Goal: Task Accomplishment & Management: Use online tool/utility

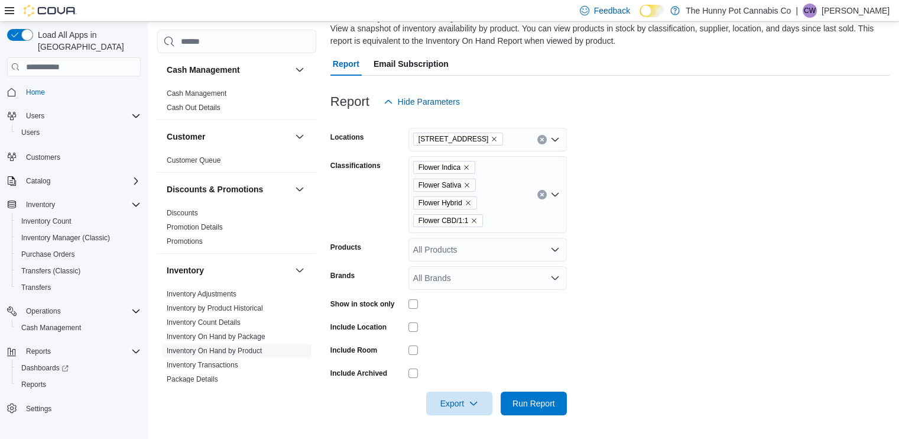
scroll to position [199, 0]
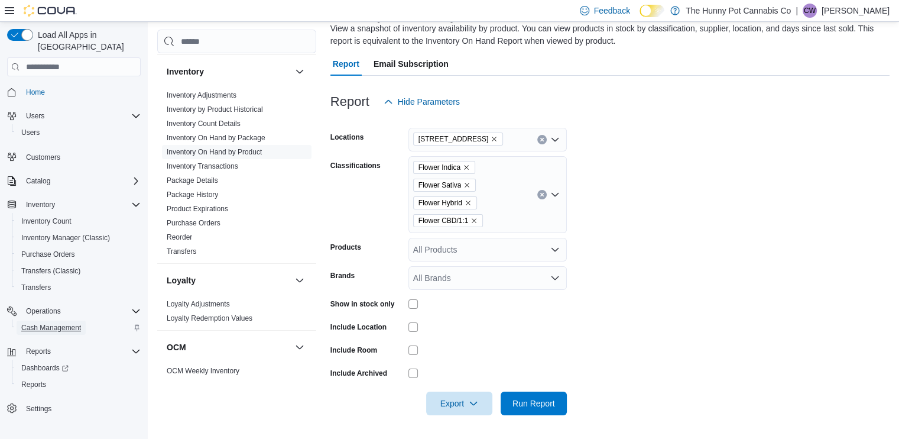
click at [48, 323] on span "Cash Management" at bounding box center [51, 327] width 60 height 9
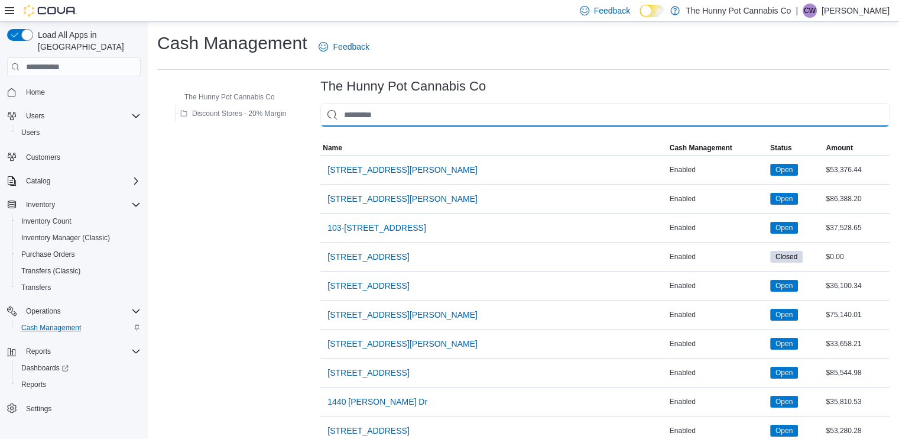
click at [488, 108] on input "This is a search bar. As you type, the results lower in the page will automatic…" at bounding box center [604, 115] width 569 height 24
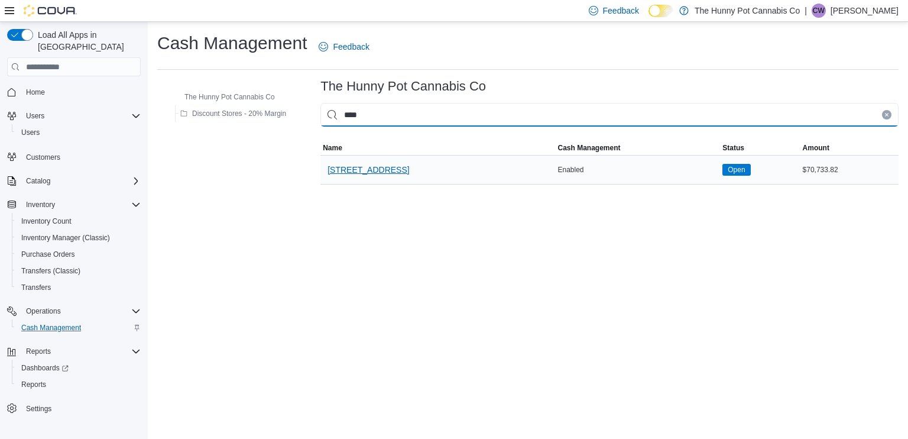
type input "****"
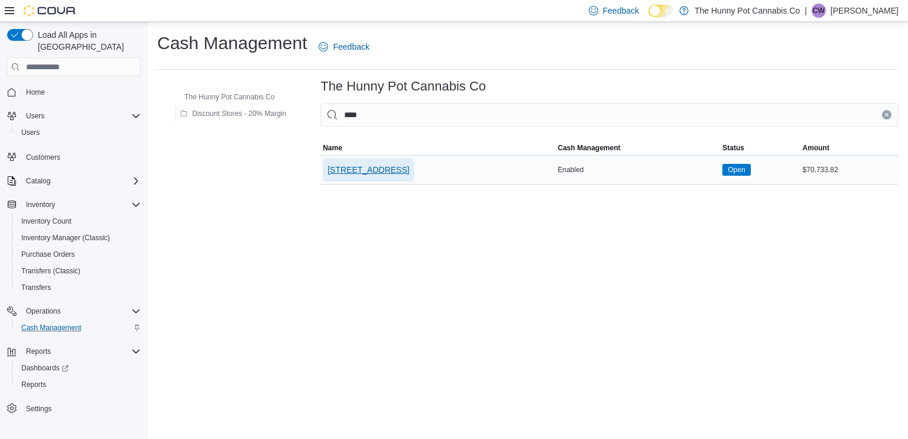
click at [377, 168] on span "[STREET_ADDRESS]" at bounding box center [369, 170] width 82 height 12
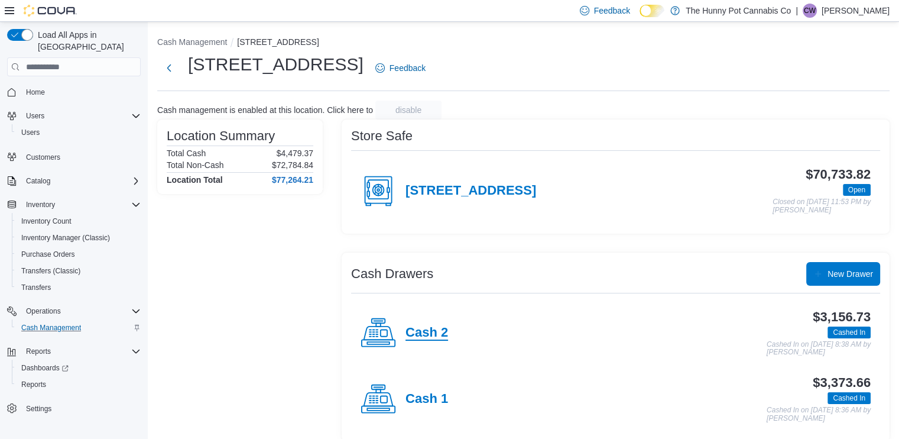
click at [426, 325] on h4 "Cash 2" at bounding box center [427, 332] width 43 height 15
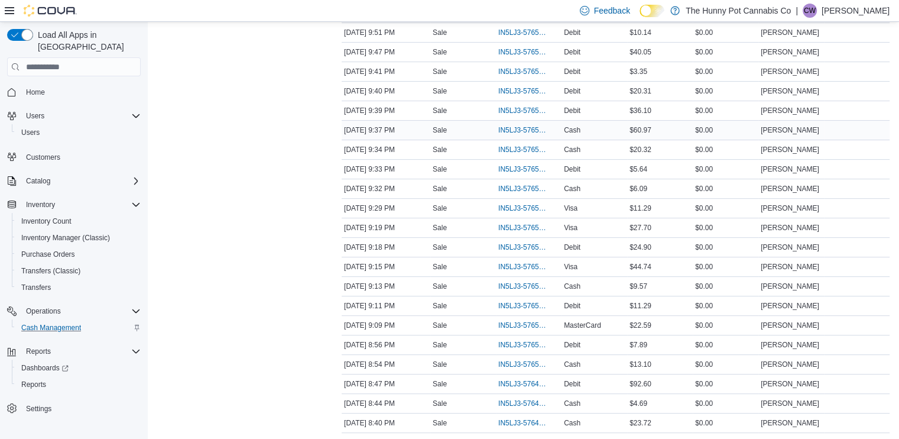
scroll to position [331, 0]
click at [530, 327] on span "IN5LJ3-5765151" at bounding box center [522, 324] width 49 height 9
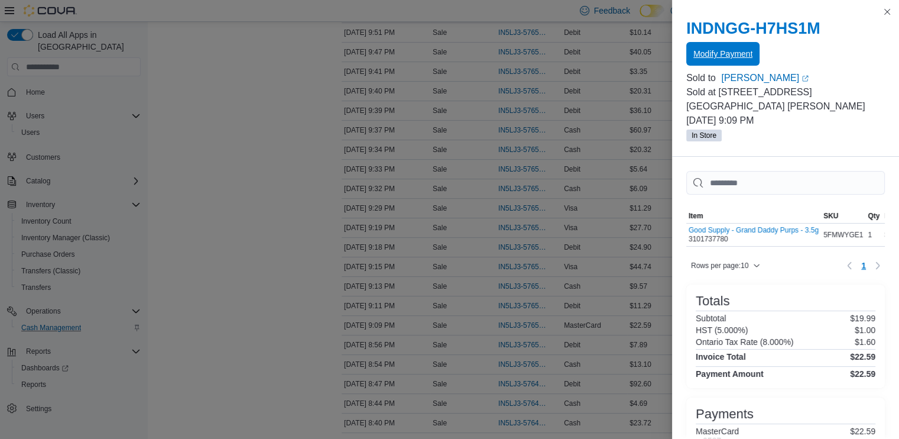
click at [723, 61] on span "Modify Payment" at bounding box center [723, 54] width 59 height 24
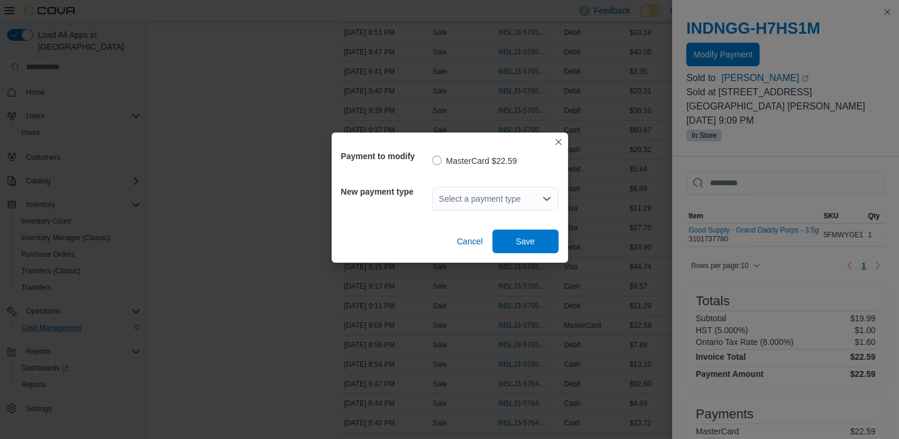
click at [498, 200] on div "Select a payment type" at bounding box center [495, 199] width 127 height 24
click at [508, 152] on div "MasterCard $22.59" at bounding box center [495, 159] width 127 height 31
click at [494, 188] on div "Select a payment type" at bounding box center [495, 199] width 127 height 24
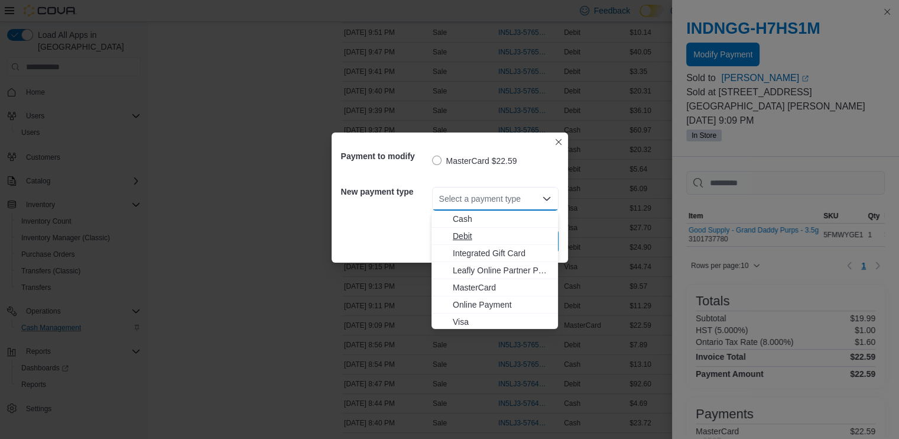
click at [474, 234] on span "Debit" at bounding box center [502, 236] width 98 height 12
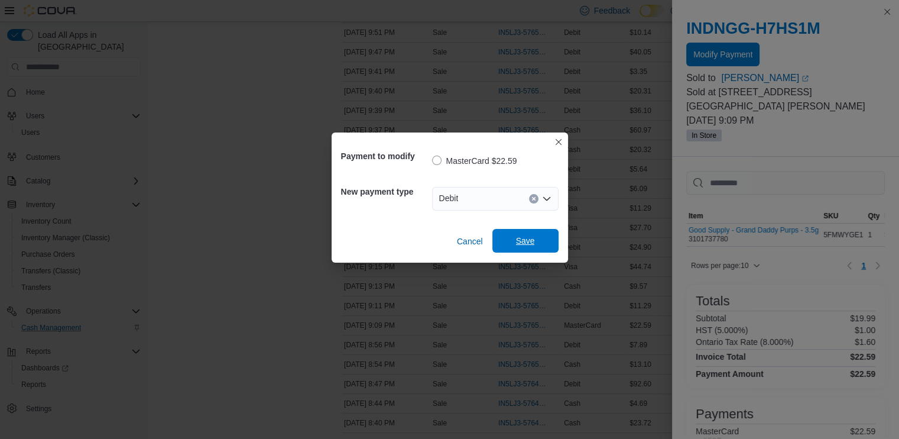
click at [535, 241] on span "Save" at bounding box center [526, 241] width 52 height 24
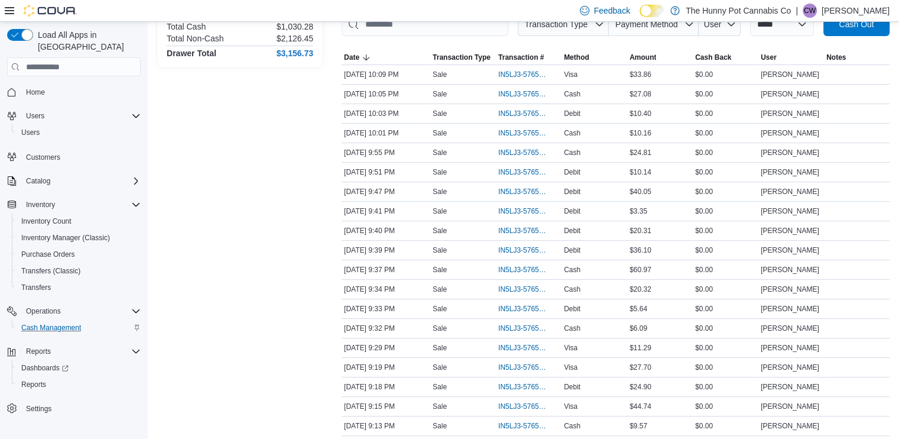
scroll to position [191, 0]
click at [512, 172] on span "IN5LJ3-5765522" at bounding box center [522, 172] width 49 height 9
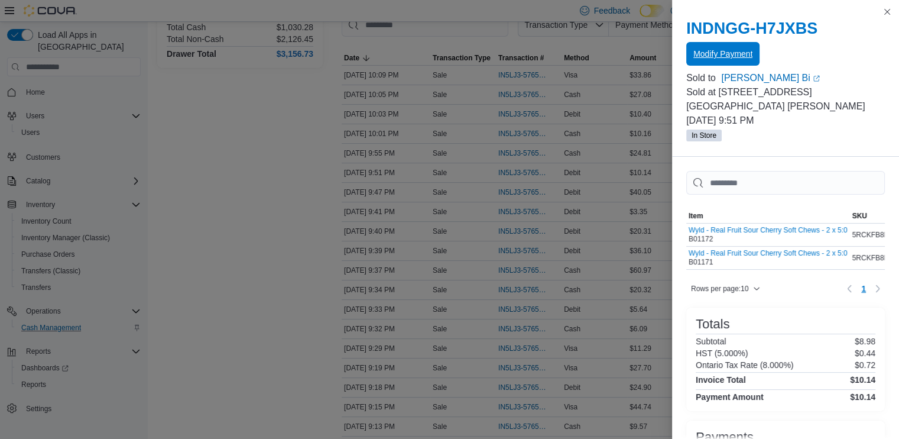
click at [712, 54] on span "Modify Payment" at bounding box center [723, 54] width 59 height 12
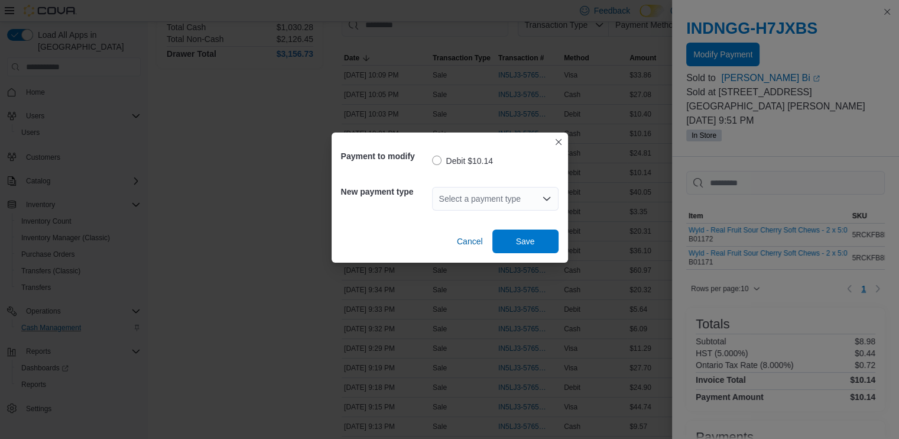
click at [492, 193] on div "Select a payment type" at bounding box center [495, 199] width 127 height 24
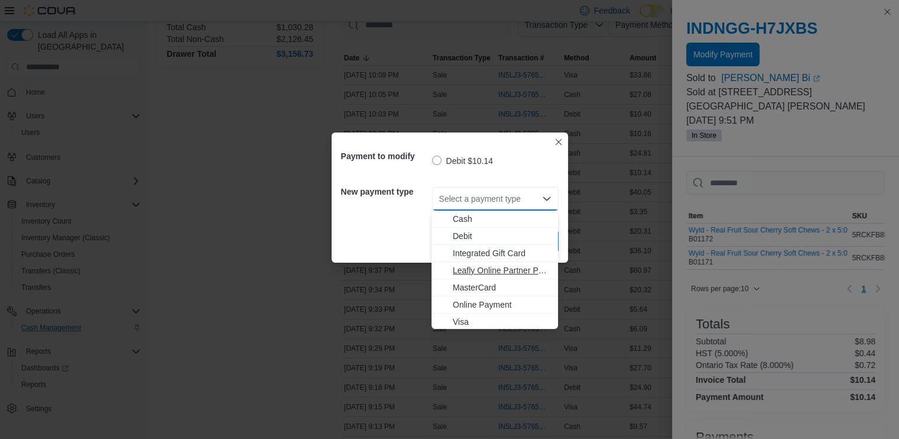
click at [481, 277] on button "Leafly Online Partner Payment" at bounding box center [495, 270] width 127 height 17
click at [481, 277] on div "Payment to modify Debit $10.14 New payment type Select a payment type Combo box…" at bounding box center [449, 219] width 899 height 439
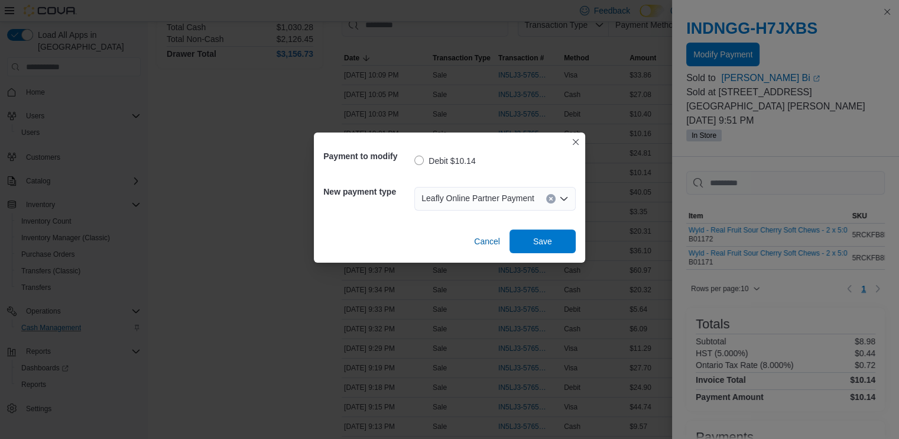
click at [501, 196] on span "Leafly Online Partner Payment" at bounding box center [478, 198] width 113 height 14
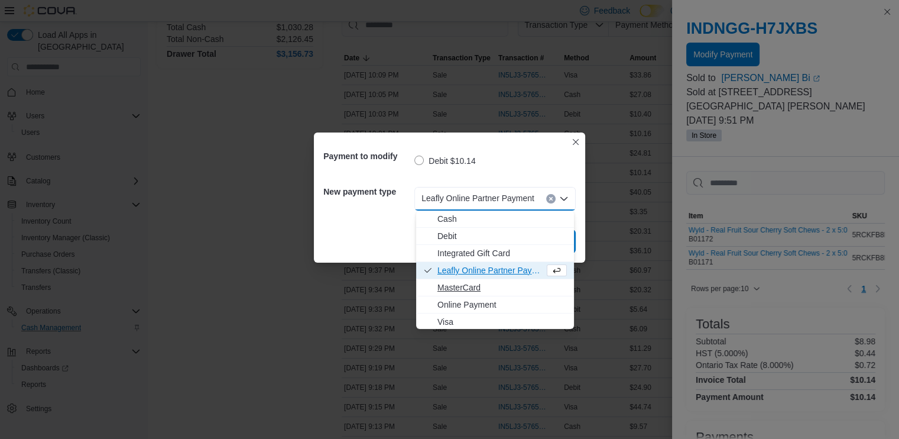
click at [471, 283] on span "MasterCard" at bounding box center [502, 287] width 129 height 12
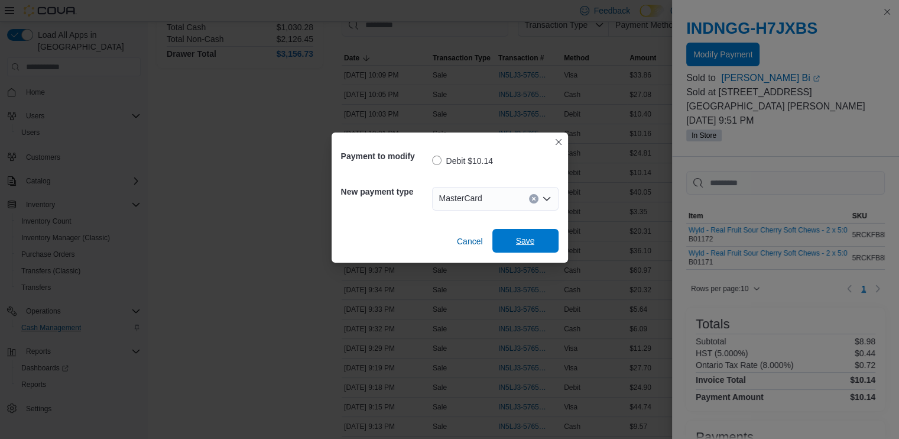
click at [503, 242] on span "Save" at bounding box center [526, 241] width 52 height 24
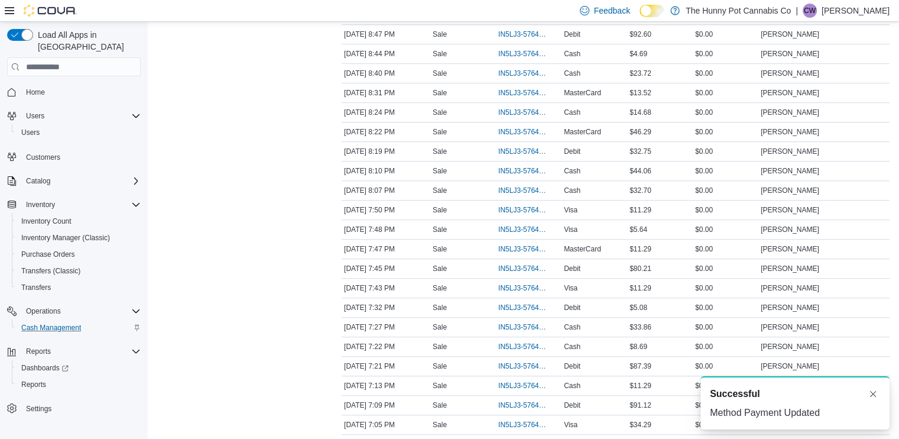
scroll to position [680, 0]
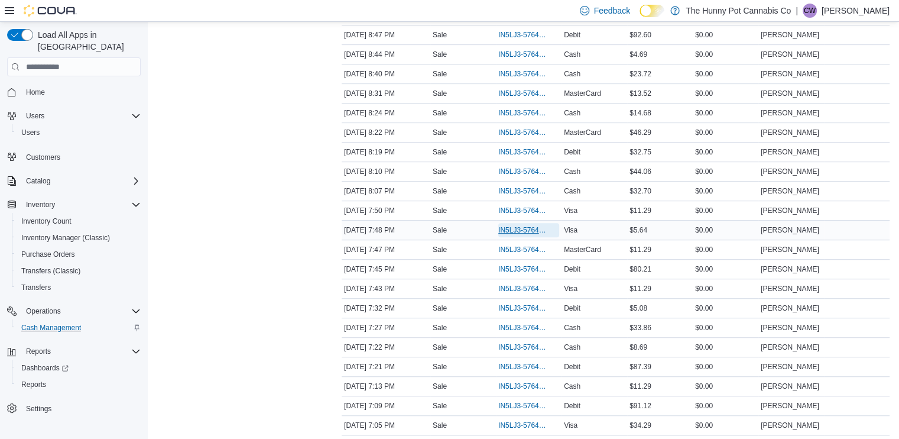
click at [510, 229] on span "IN5LJ3-5764415" at bounding box center [522, 229] width 49 height 9
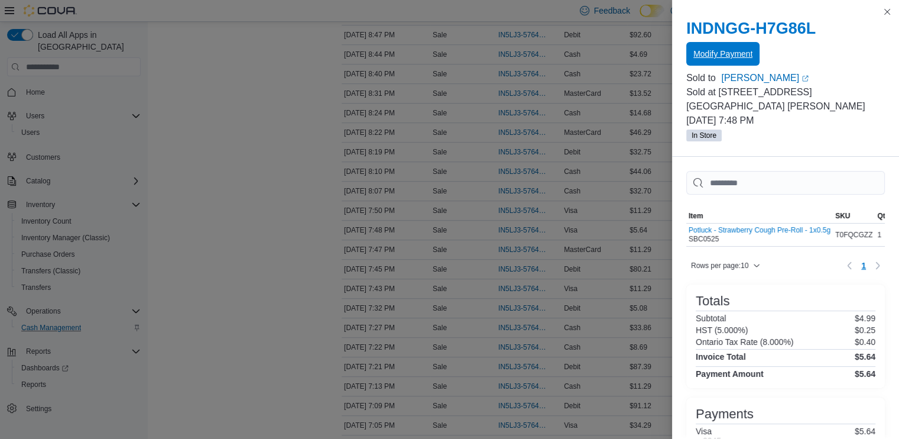
click at [693, 50] on button "Modify Payment" at bounding box center [722, 54] width 73 height 24
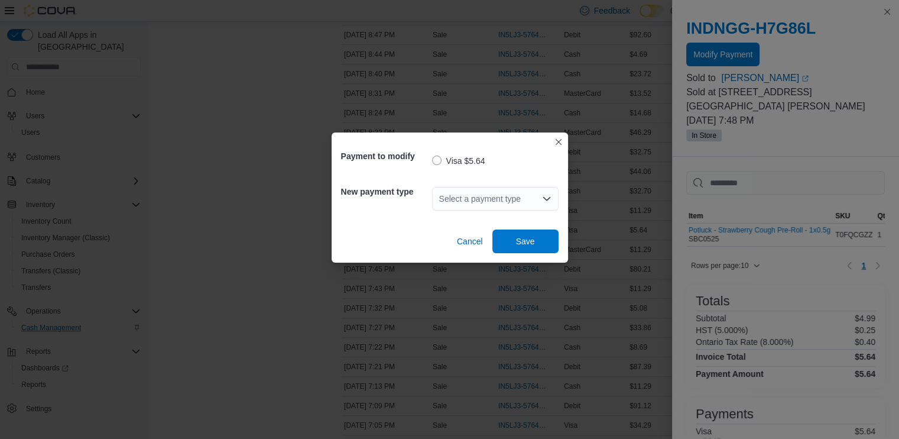
click at [449, 200] on div "Select a payment type" at bounding box center [495, 199] width 127 height 24
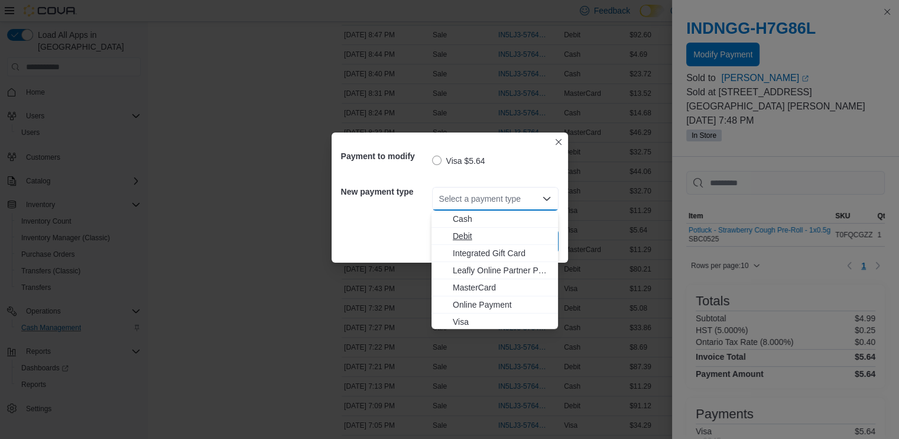
click at [463, 230] on span "Debit" at bounding box center [502, 236] width 98 height 12
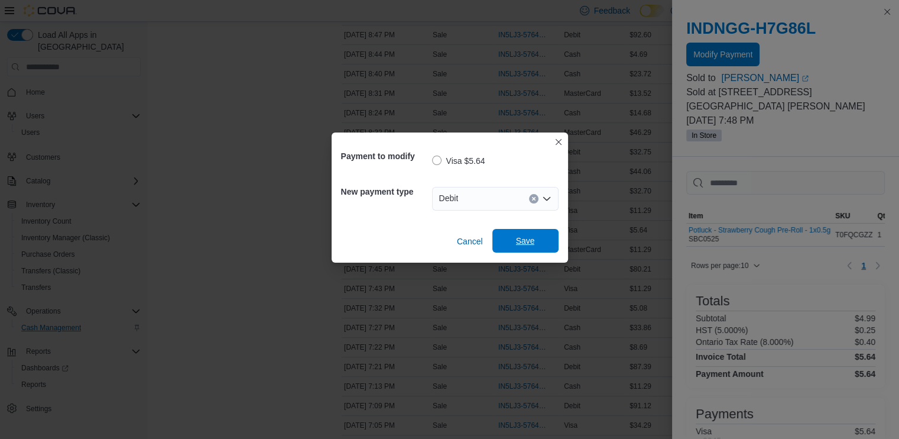
click at [520, 242] on span "Save" at bounding box center [525, 241] width 19 height 12
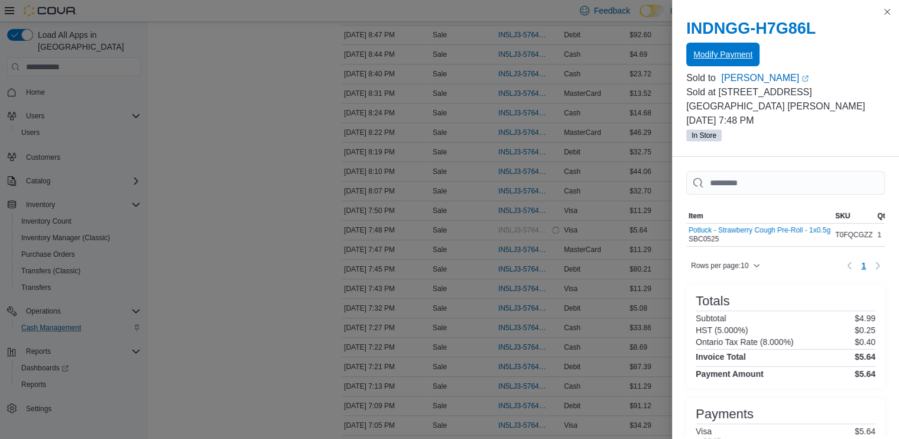
scroll to position [0, 0]
